Goal: Communication & Community: Participate in discussion

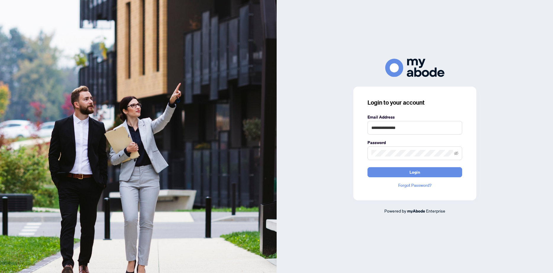
click at [407, 167] on form "**********" at bounding box center [415, 145] width 95 height 63
click at [407, 169] on button "Login" at bounding box center [415, 172] width 95 height 10
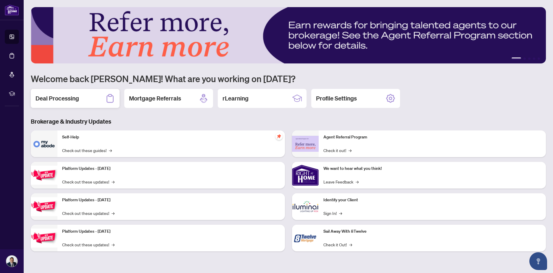
click at [66, 95] on h2 "Deal Processing" at bounding box center [58, 98] width 44 height 8
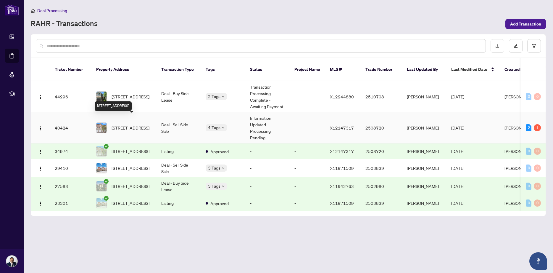
click at [128, 124] on span "[STREET_ADDRESS]" at bounding box center [131, 127] width 38 height 7
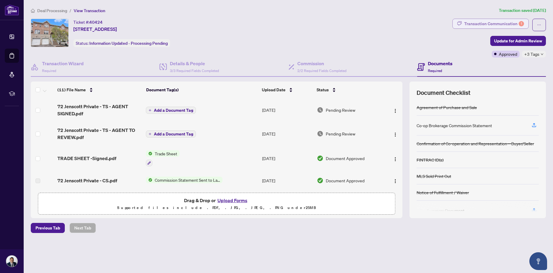
click at [478, 24] on div "Transaction Communication 1" at bounding box center [494, 23] width 60 height 9
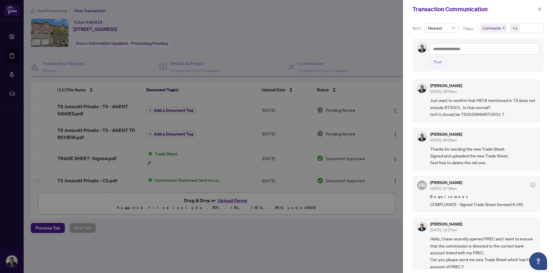
click at [532, 28] on span "Comments +1" at bounding box center [511, 27] width 66 height 9
click at [483, 70] on span "Select Activity History" at bounding box center [483, 69] width 5 height 5
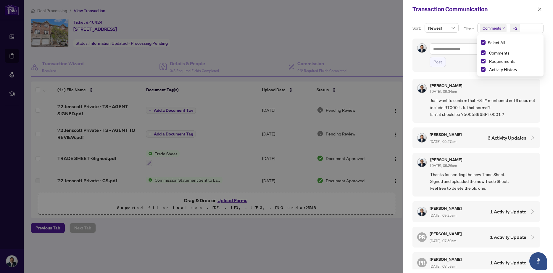
click at [416, 59] on div "Post" at bounding box center [478, 54] width 131 height 33
